Goal: Information Seeking & Learning: Learn about a topic

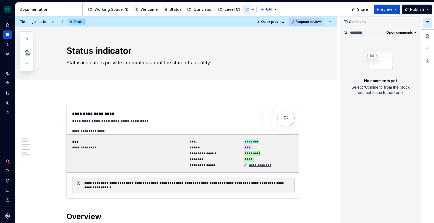
type textarea "*"
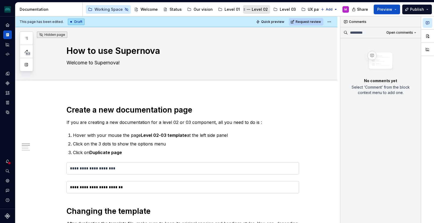
click at [257, 9] on div "Level 02" at bounding box center [260, 9] width 16 height 5
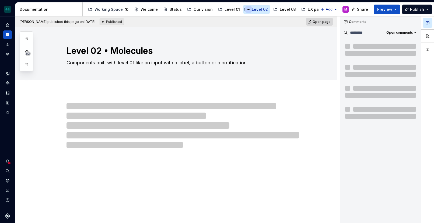
click at [247, 9] on button "Page tree" at bounding box center [248, 9] width 6 height 6
click at [247, 9] on html "iceberg M Design system data Documentation Accessibility guide for tree Page tr…" at bounding box center [217, 111] width 434 height 223
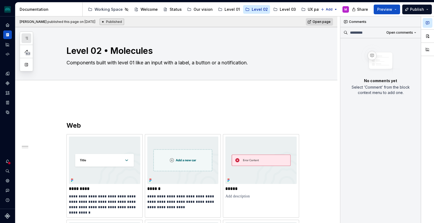
click at [26, 38] on icon "button" at bounding box center [26, 38] width 3 height 2
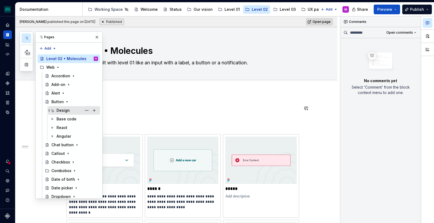
click at [64, 110] on div "Design" at bounding box center [63, 110] width 13 height 5
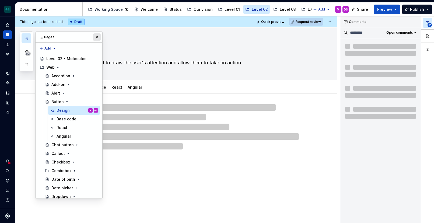
click at [96, 37] on button "button" at bounding box center [97, 37] width 8 height 8
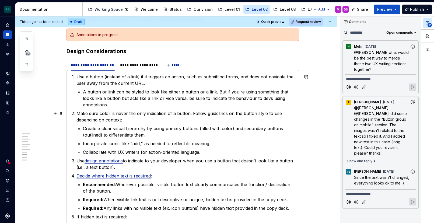
scroll to position [1537, 0]
click at [147, 68] on div "**********" at bounding box center [138, 66] width 41 height 8
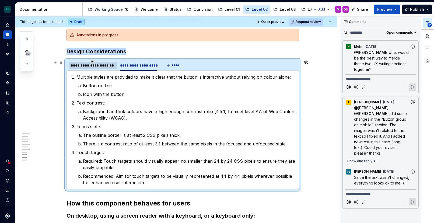
click at [98, 67] on div "**********" at bounding box center [93, 65] width 44 height 5
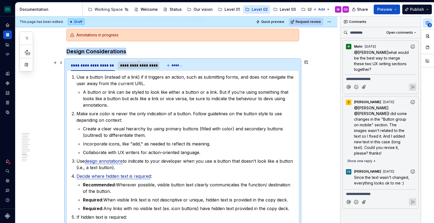
click at [139, 67] on div "**********" at bounding box center [138, 65] width 37 height 5
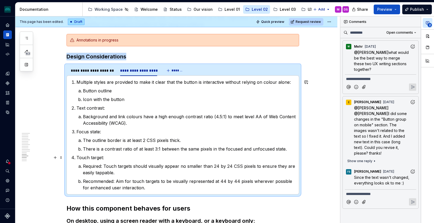
scroll to position [1529, 0]
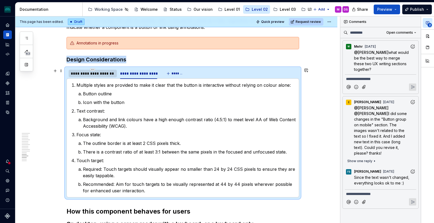
click at [99, 76] on div "**********" at bounding box center [93, 73] width 44 height 5
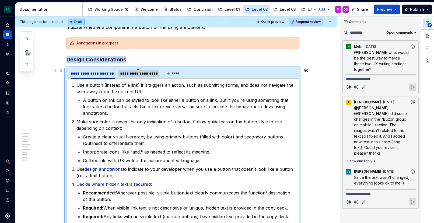
click at [143, 73] on div "**********" at bounding box center [138, 73] width 37 height 5
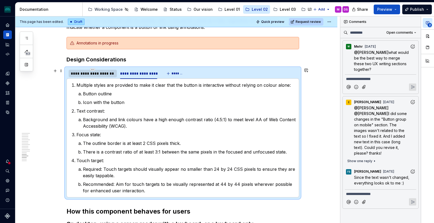
click at [95, 74] on div "**********" at bounding box center [93, 73] width 44 height 5
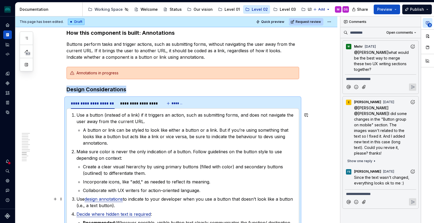
scroll to position [1464, 0]
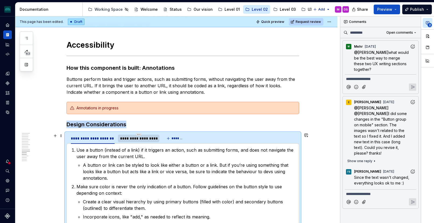
click at [135, 137] on div "**********" at bounding box center [138, 138] width 37 height 5
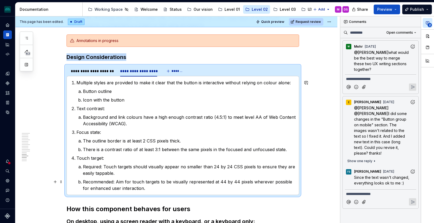
scroll to position [1530, 0]
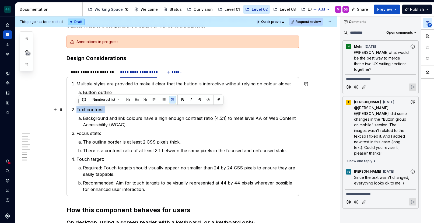
drag, startPoint x: 106, startPoint y: 110, endPoint x: 77, endPoint y: 112, distance: 29.7
click at [77, 112] on p "Text contrast:" at bounding box center [186, 109] width 219 height 6
click at [109, 127] on p "Background and link colours have a high enough contrast ratio (4.5:1) to meet l…" at bounding box center [189, 121] width 213 height 13
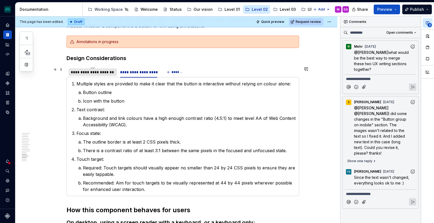
click at [96, 73] on div "**********" at bounding box center [93, 72] width 44 height 5
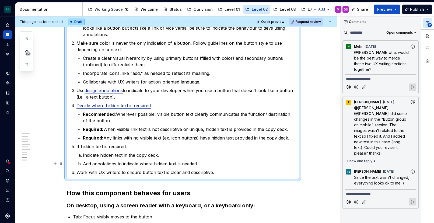
scroll to position [1607, 0]
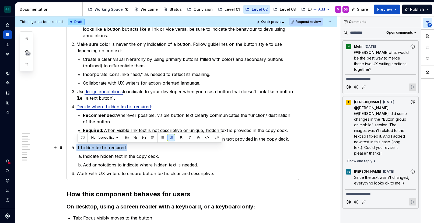
drag, startPoint x: 129, startPoint y: 145, endPoint x: 73, endPoint y: 150, distance: 56.2
click at [77, 150] on li "If hidden text is required: Indicate hidden text in the copy deck. Add annotati…" at bounding box center [186, 156] width 219 height 24
click at [86, 146] on p "If hidden text is required:" at bounding box center [186, 147] width 219 height 6
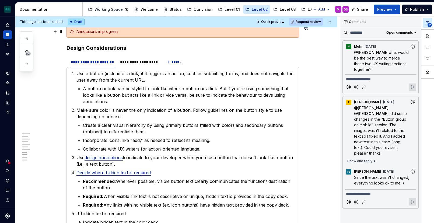
scroll to position [1541, 0]
click at [149, 62] on div "**********" at bounding box center [138, 61] width 37 height 5
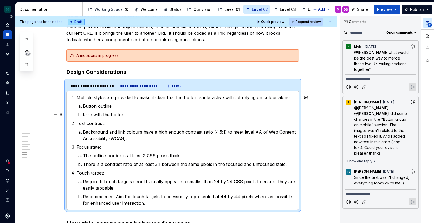
scroll to position [1521, 0]
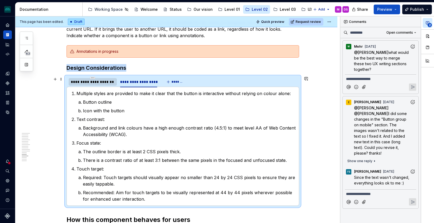
click at [93, 83] on div "**********" at bounding box center [93, 81] width 44 height 5
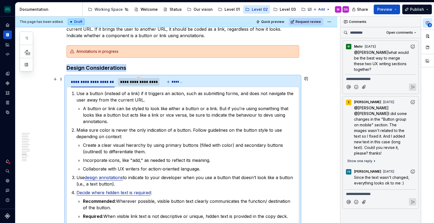
click at [133, 80] on div "**********" at bounding box center [138, 81] width 37 height 5
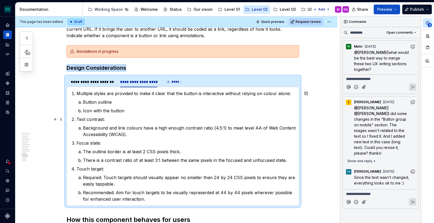
click at [150, 120] on p "Text contrast:" at bounding box center [186, 119] width 219 height 6
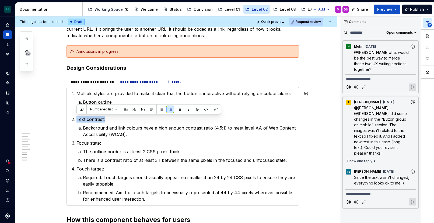
copy p "Text contrast:"
click at [148, 132] on p "Background and link colours have a high enough contrast ratio (4.5:1) to meet l…" at bounding box center [189, 131] width 213 height 13
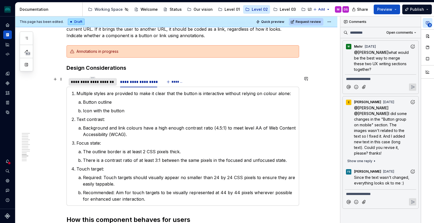
click at [89, 86] on div at bounding box center [93, 86] width 48 height 1
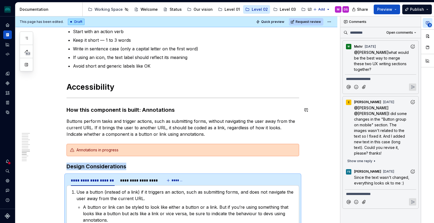
scroll to position [1422, 0]
click at [191, 133] on p "Buttons perform tasks and trigger actions, such as submitting forms, without na…" at bounding box center [183, 127] width 233 height 19
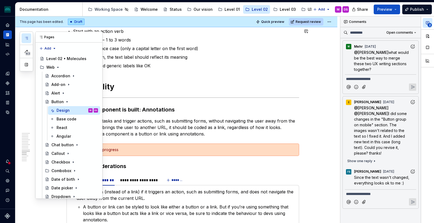
click at [25, 37] on icon "button" at bounding box center [26, 38] width 4 height 4
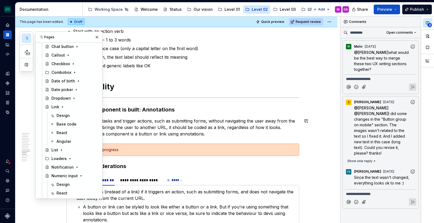
scroll to position [104, 0]
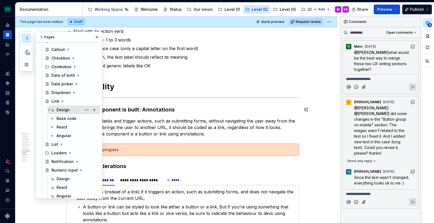
click at [65, 111] on div "Design" at bounding box center [63, 109] width 13 height 5
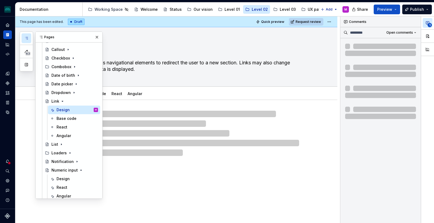
click at [140, 105] on div at bounding box center [176, 128] width 322 height 56
click at [93, 33] on button "button" at bounding box center [97, 37] width 8 height 8
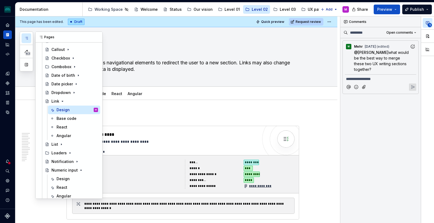
click at [23, 39] on button "button" at bounding box center [27, 38] width 10 height 10
click at [11, 15] on button "Expand sidebar" at bounding box center [12, 17] width 8 height 8
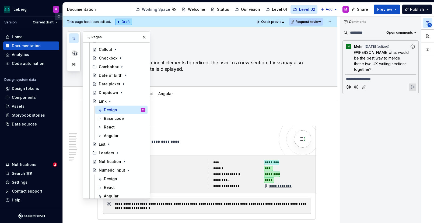
click at [59, 15] on button "Collapse sidebar" at bounding box center [59, 17] width 8 height 8
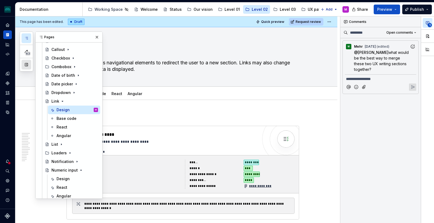
click at [26, 67] on button "button" at bounding box center [27, 65] width 10 height 10
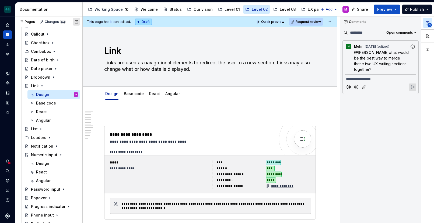
click at [74, 23] on button "button" at bounding box center [77, 22] width 8 height 8
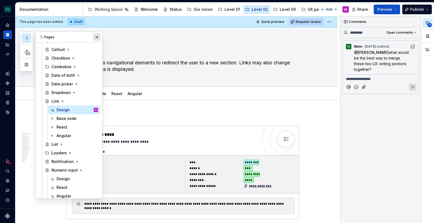
click at [94, 37] on button "button" at bounding box center [97, 37] width 8 height 8
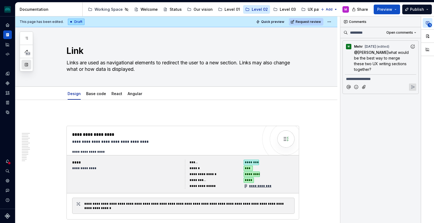
click at [27, 66] on button "button" at bounding box center [27, 65] width 10 height 10
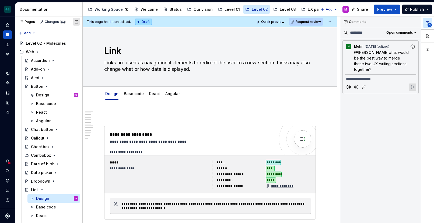
click at [76, 21] on button "button" at bounding box center [77, 22] width 8 height 8
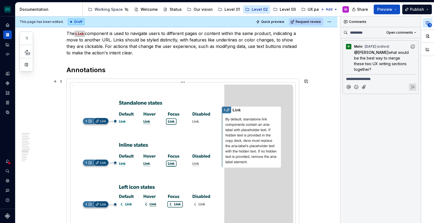
scroll to position [1335, 0]
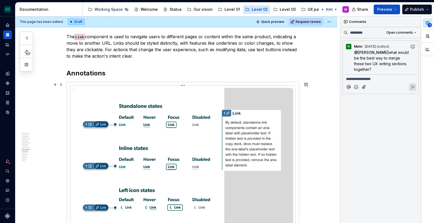
click at [170, 110] on img at bounding box center [182, 181] width 221 height 187
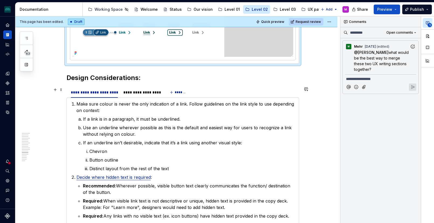
scroll to position [1554, 0]
click at [132, 93] on div "**********" at bounding box center [141, 91] width 37 height 5
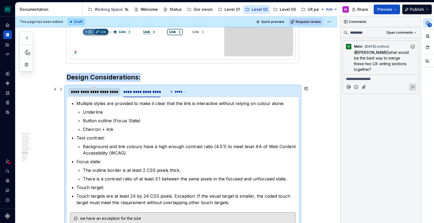
click at [100, 95] on div "**********" at bounding box center [94, 92] width 51 height 8
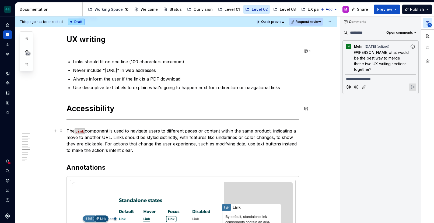
scroll to position [1241, 0]
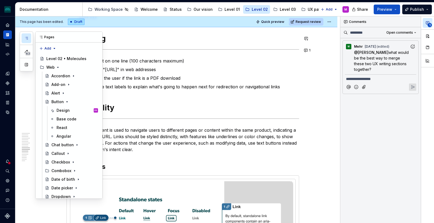
click at [32, 36] on div "63" at bounding box center [26, 52] width 13 height 40
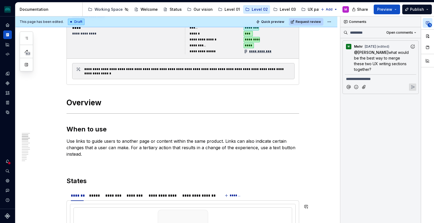
scroll to position [0, 0]
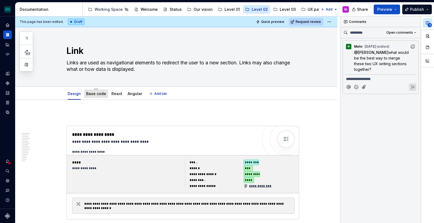
click at [94, 97] on div "Base code" at bounding box center [96, 93] width 24 height 9
click at [99, 91] on link "Base code" at bounding box center [96, 93] width 20 height 5
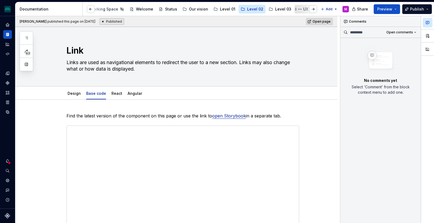
scroll to position [0, 6]
click at [27, 39] on icon "button" at bounding box center [26, 38] width 3 height 2
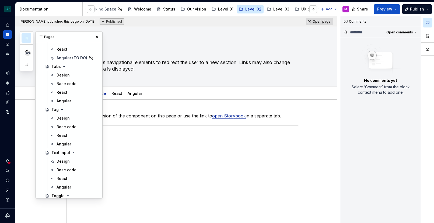
scroll to position [337, 0]
click at [61, 163] on div "Design" at bounding box center [63, 160] width 13 height 5
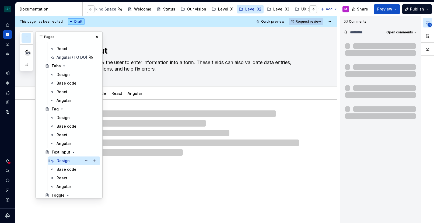
click at [61, 163] on div "Design" at bounding box center [63, 160] width 13 height 5
click at [89, 36] on div "Pages" at bounding box center [69, 37] width 67 height 11
click at [96, 35] on button "button" at bounding box center [97, 37] width 8 height 8
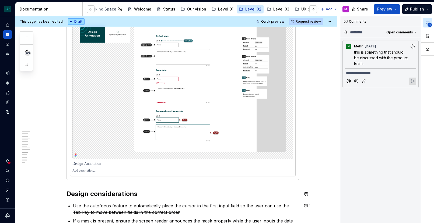
scroll to position [1384, 0]
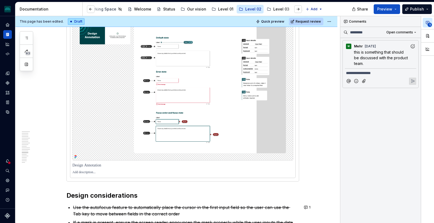
type textarea "*"
